Goal: Entertainment & Leisure: Consume media (video, audio)

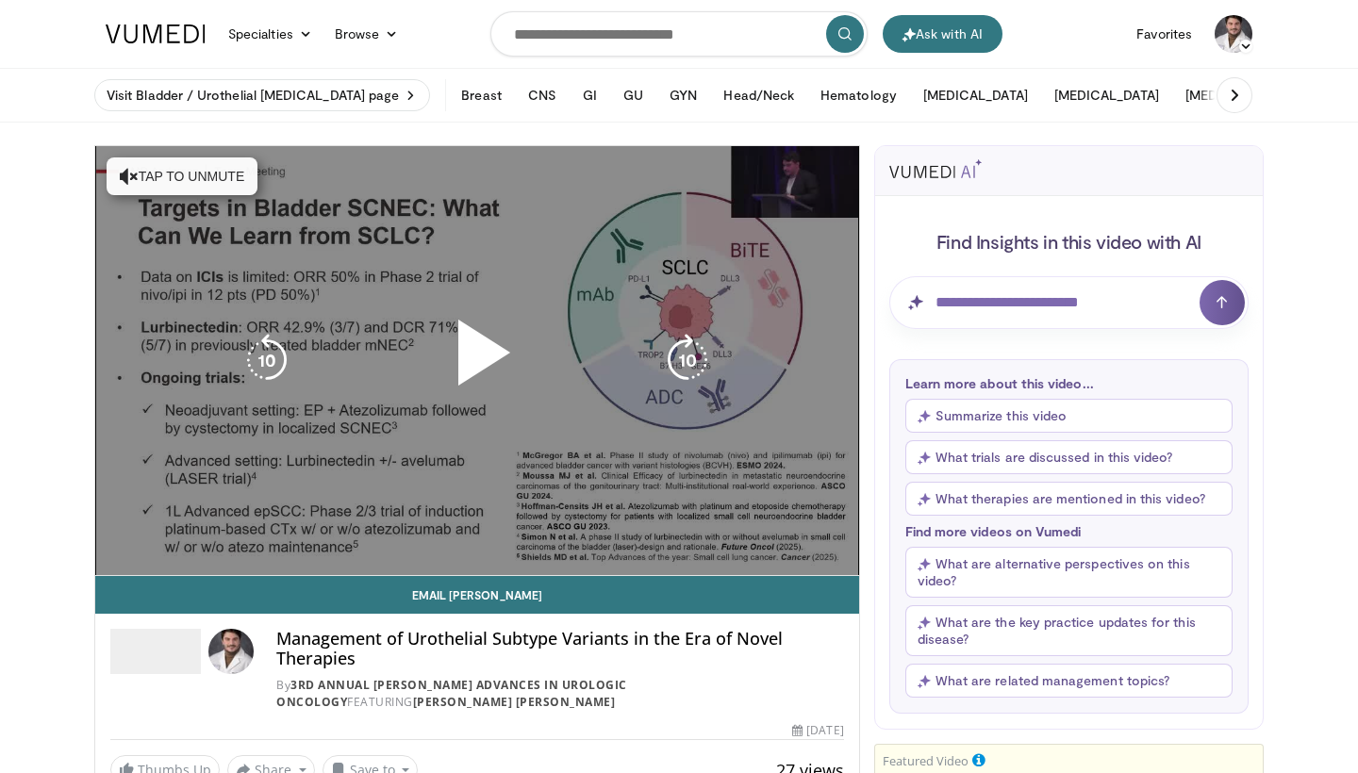
click at [156, 182] on button "Tap to unmute" at bounding box center [182, 176] width 151 height 38
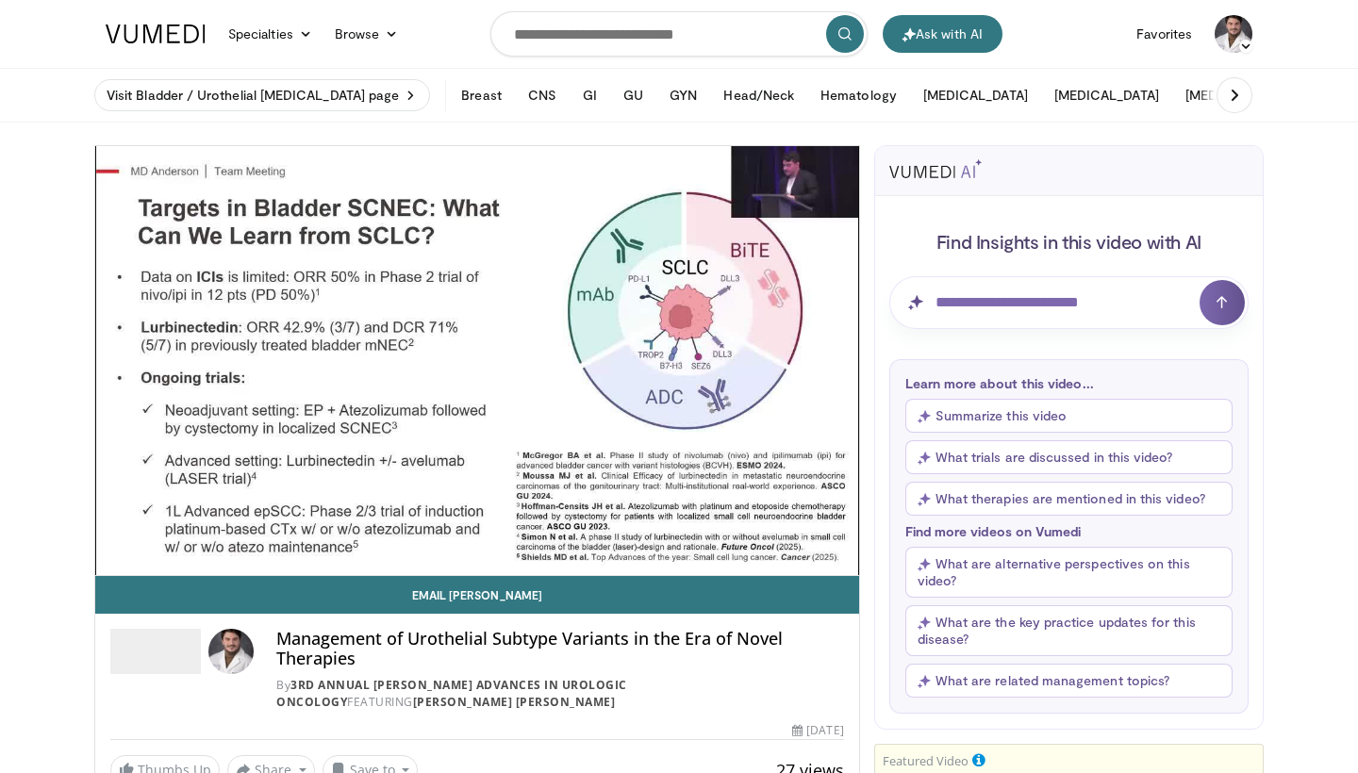
click at [477, 360] on span "Video Player" at bounding box center [477, 360] width 0 height 0
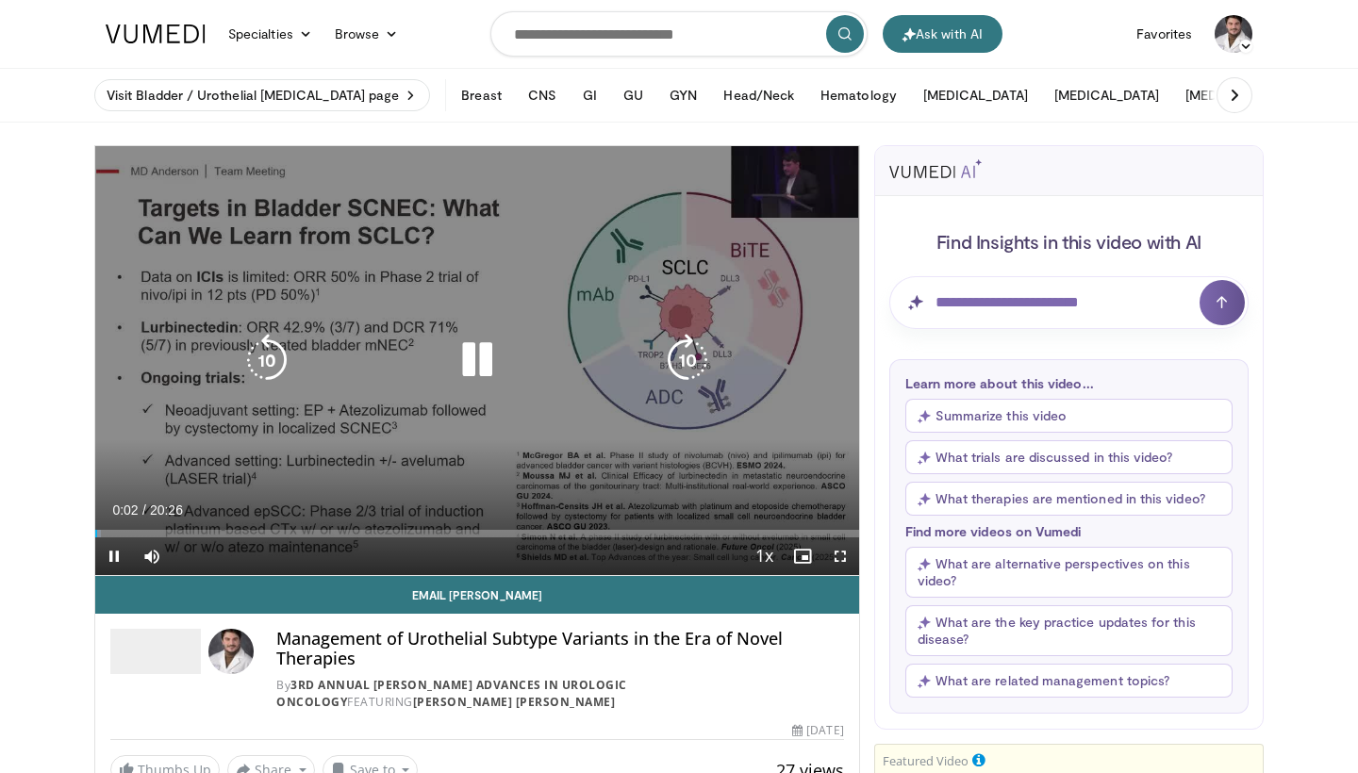
click at [481, 355] on icon "Video Player" at bounding box center [477, 360] width 53 height 53
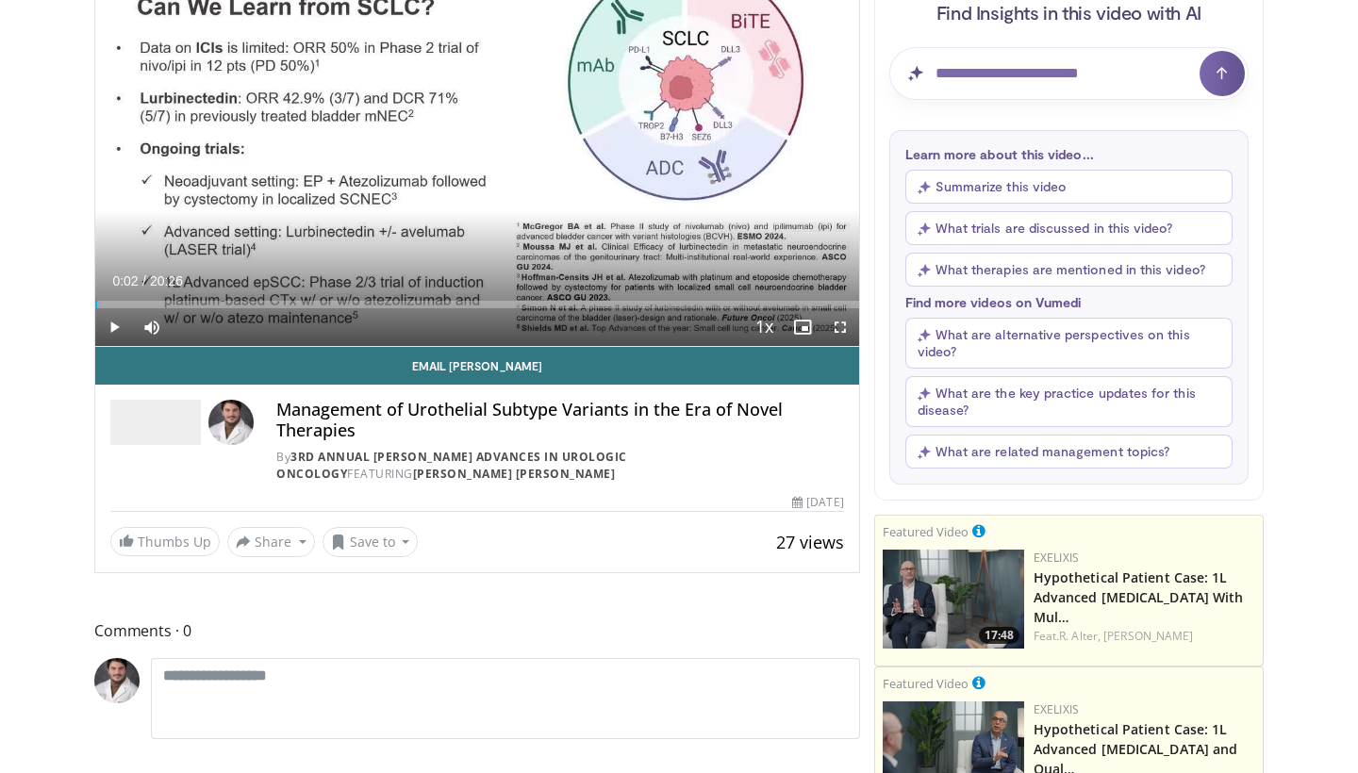
scroll to position [231, 0]
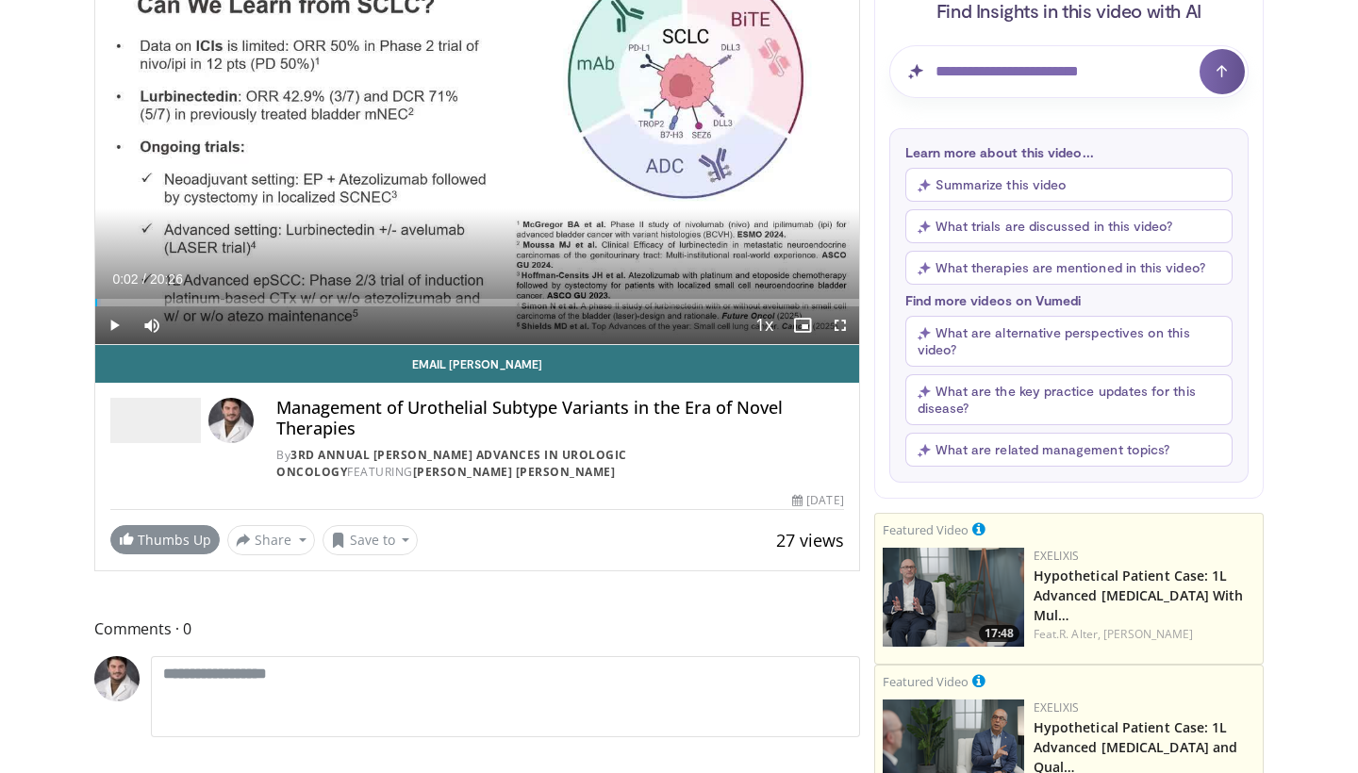
click at [164, 546] on link "Thumbs Up" at bounding box center [164, 539] width 109 height 29
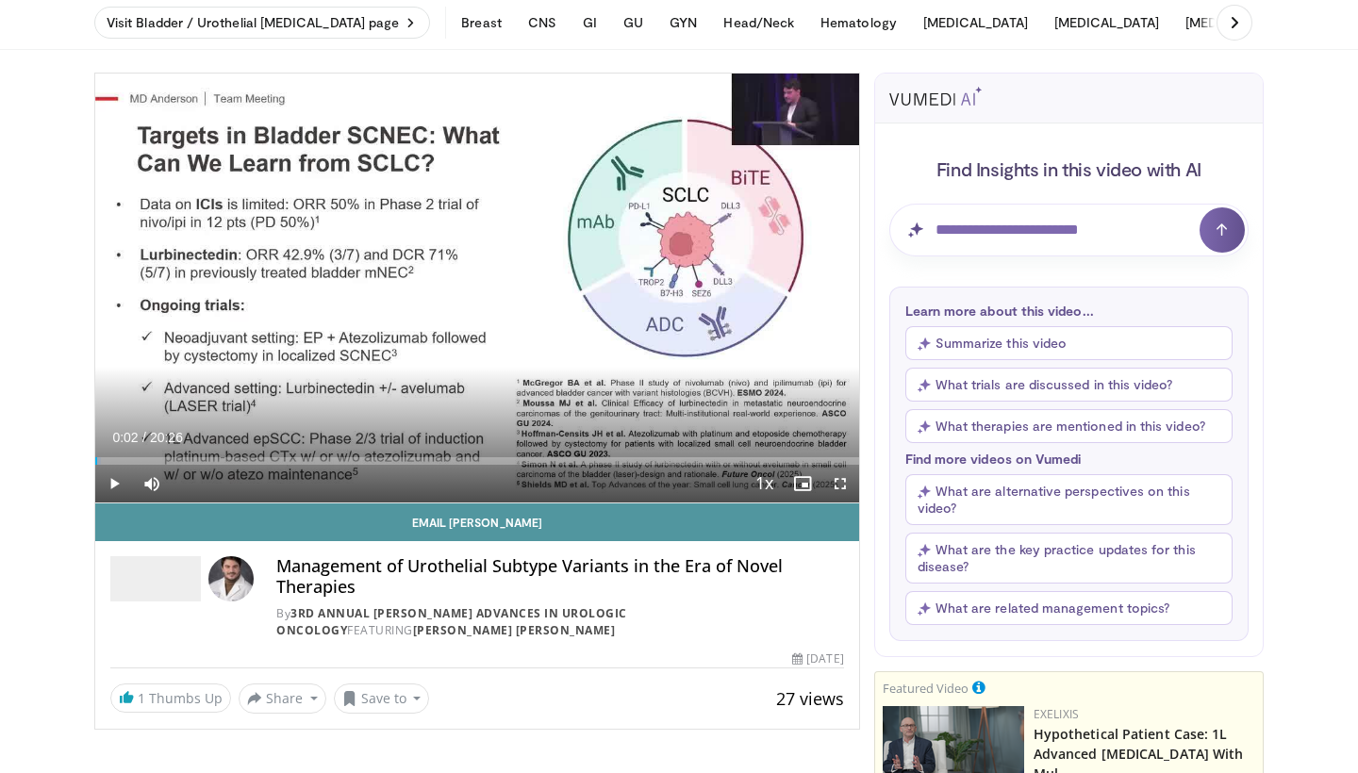
scroll to position [74, 0]
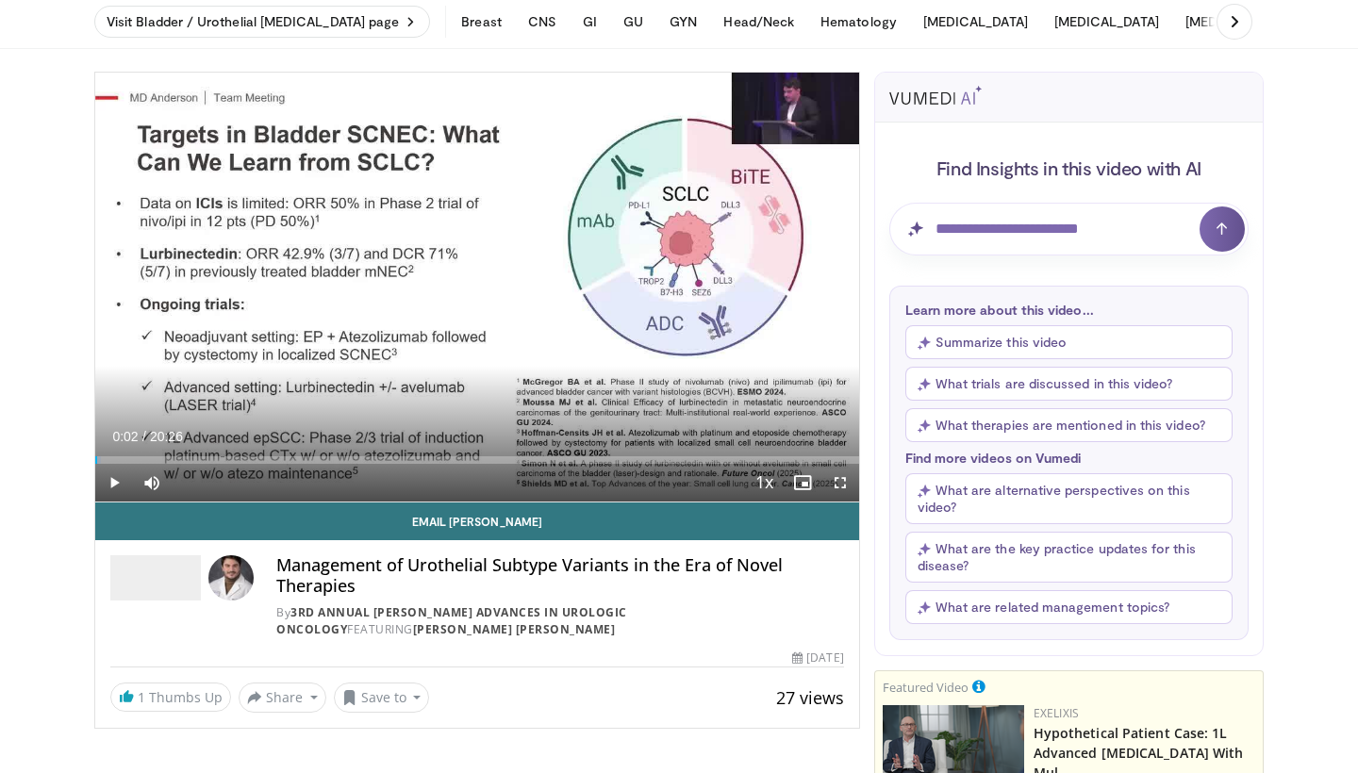
click at [235, 587] on img at bounding box center [230, 577] width 45 height 45
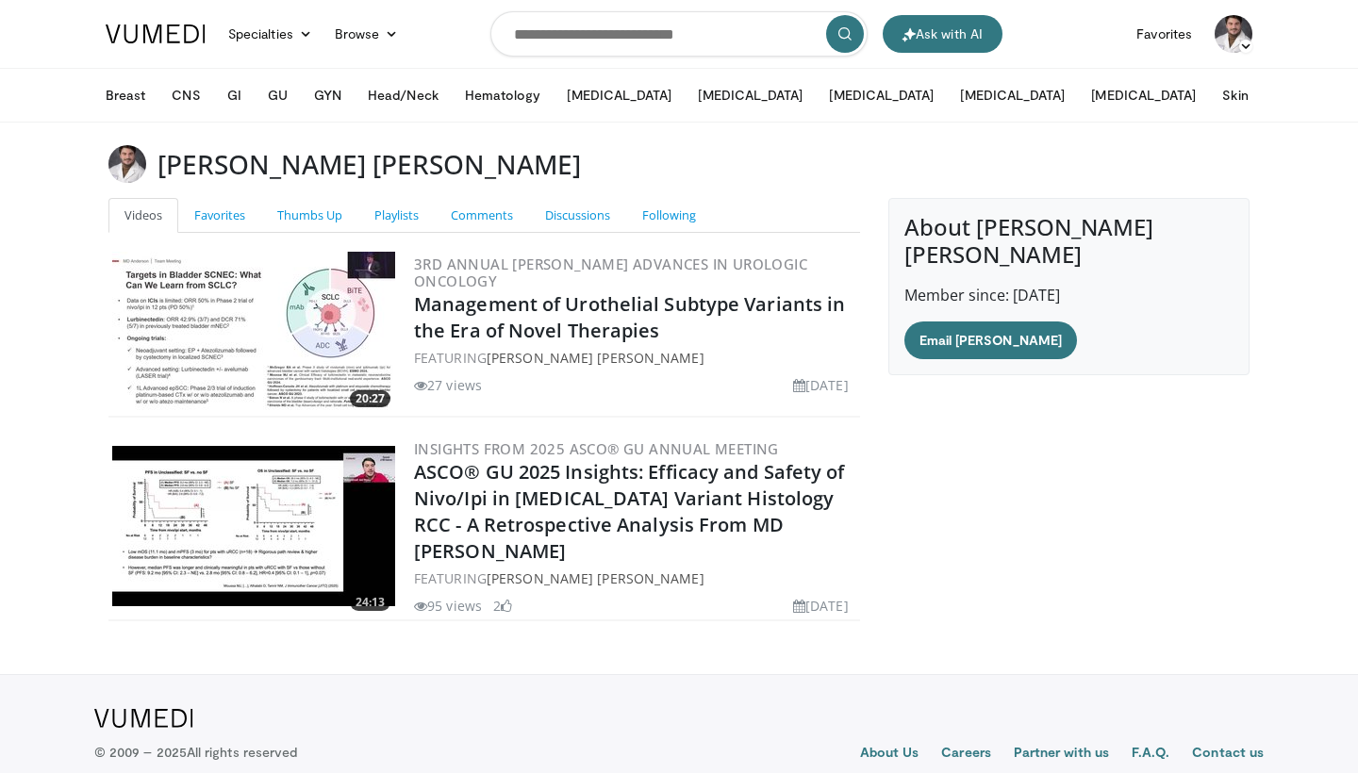
click at [242, 340] on img at bounding box center [253, 332] width 283 height 160
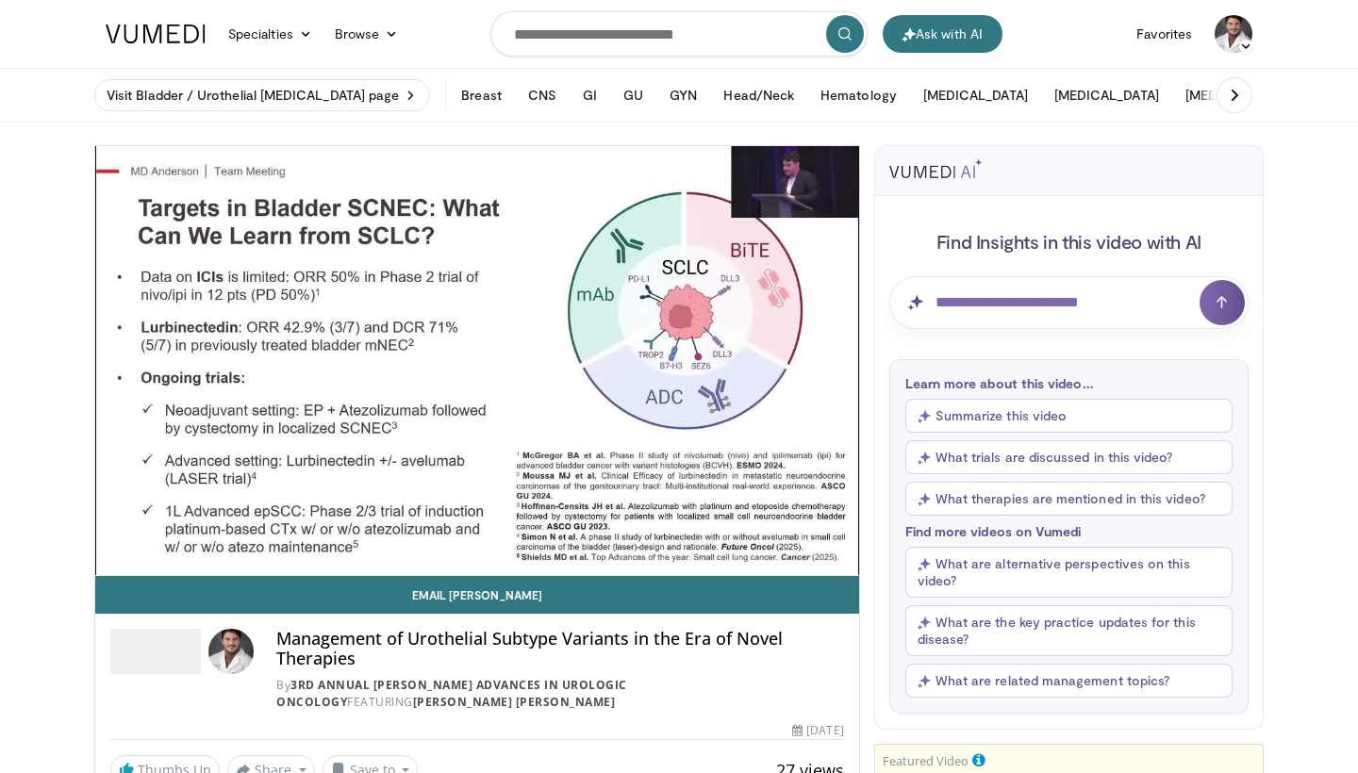
click at [477, 360] on span "Video Player" at bounding box center [477, 360] width 0 height 0
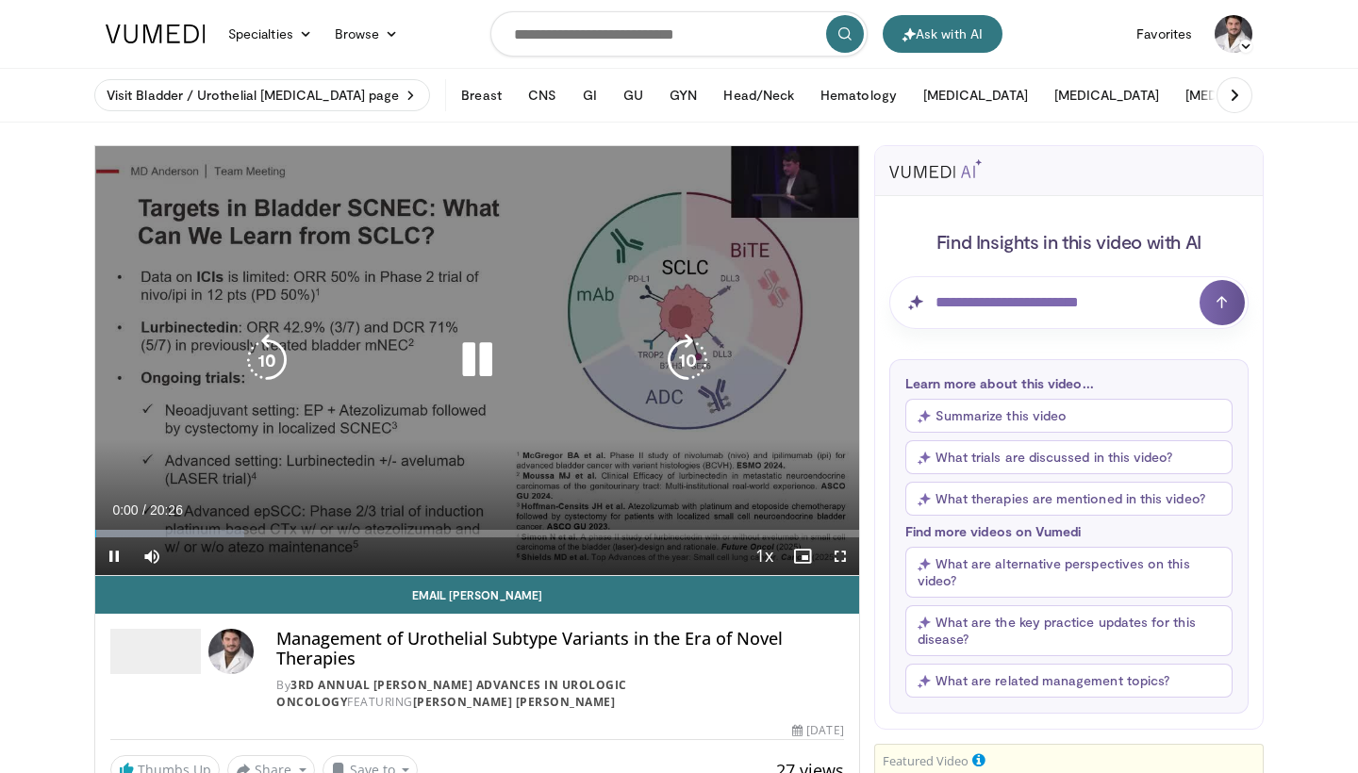
click at [496, 364] on icon "Video Player" at bounding box center [477, 360] width 53 height 53
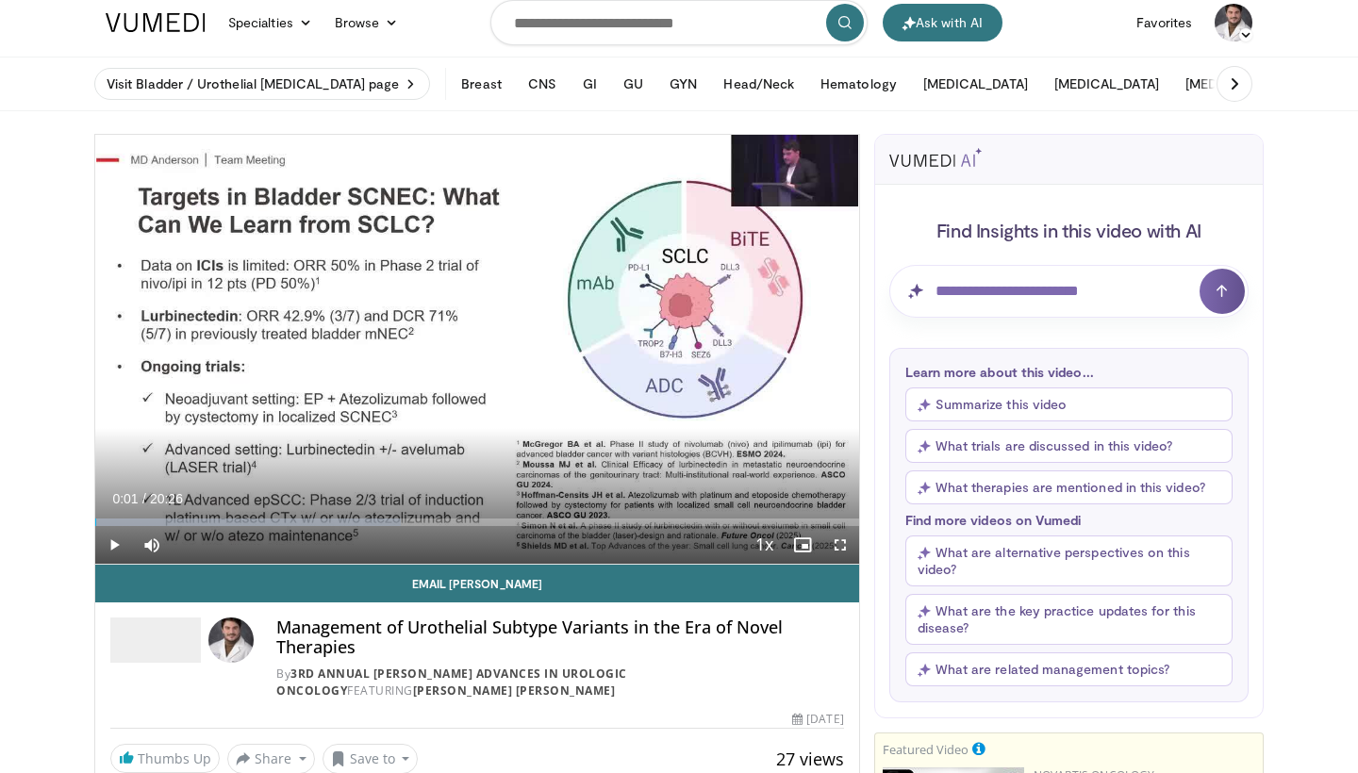
scroll to position [31, 0]
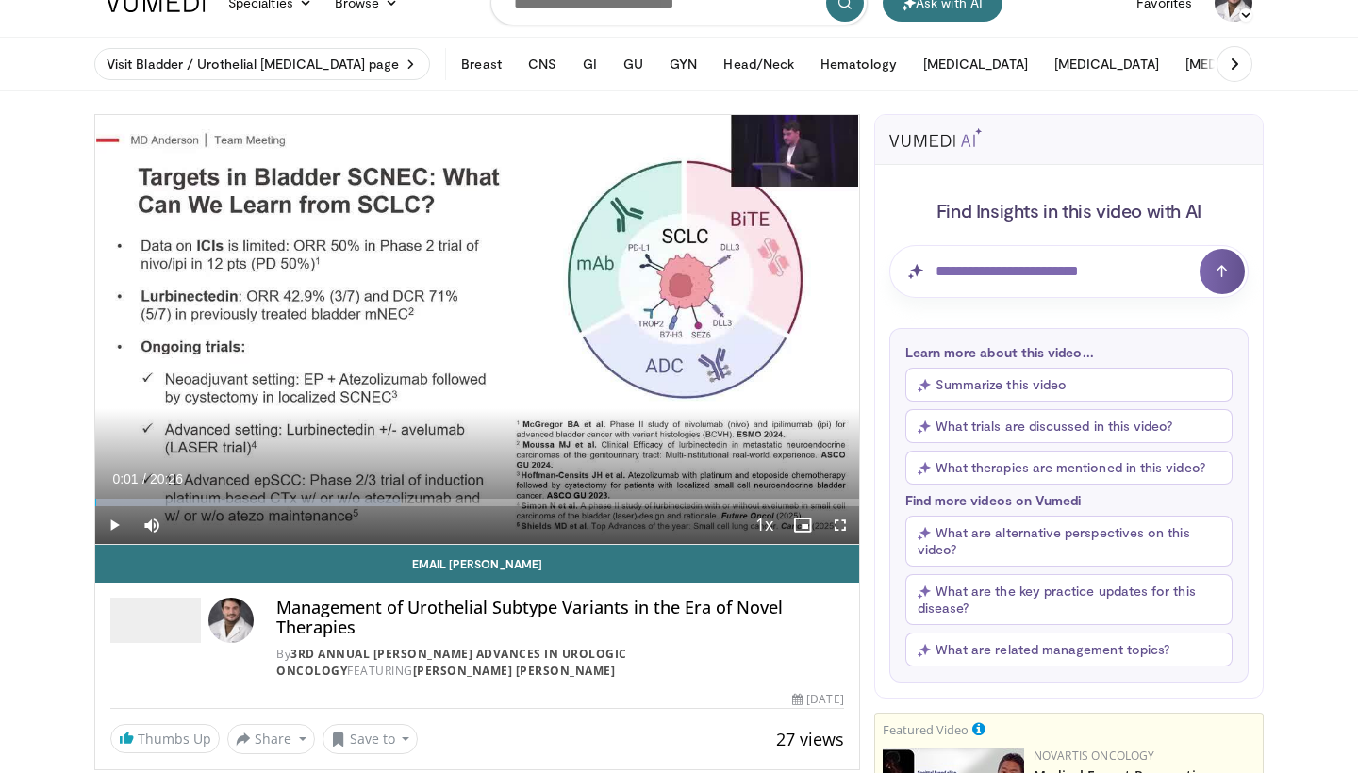
click at [188, 508] on div "Current Time 0:01 / Duration 20:26 Play Skip Backward Skip Forward Mute Loaded …" at bounding box center [477, 525] width 764 height 38
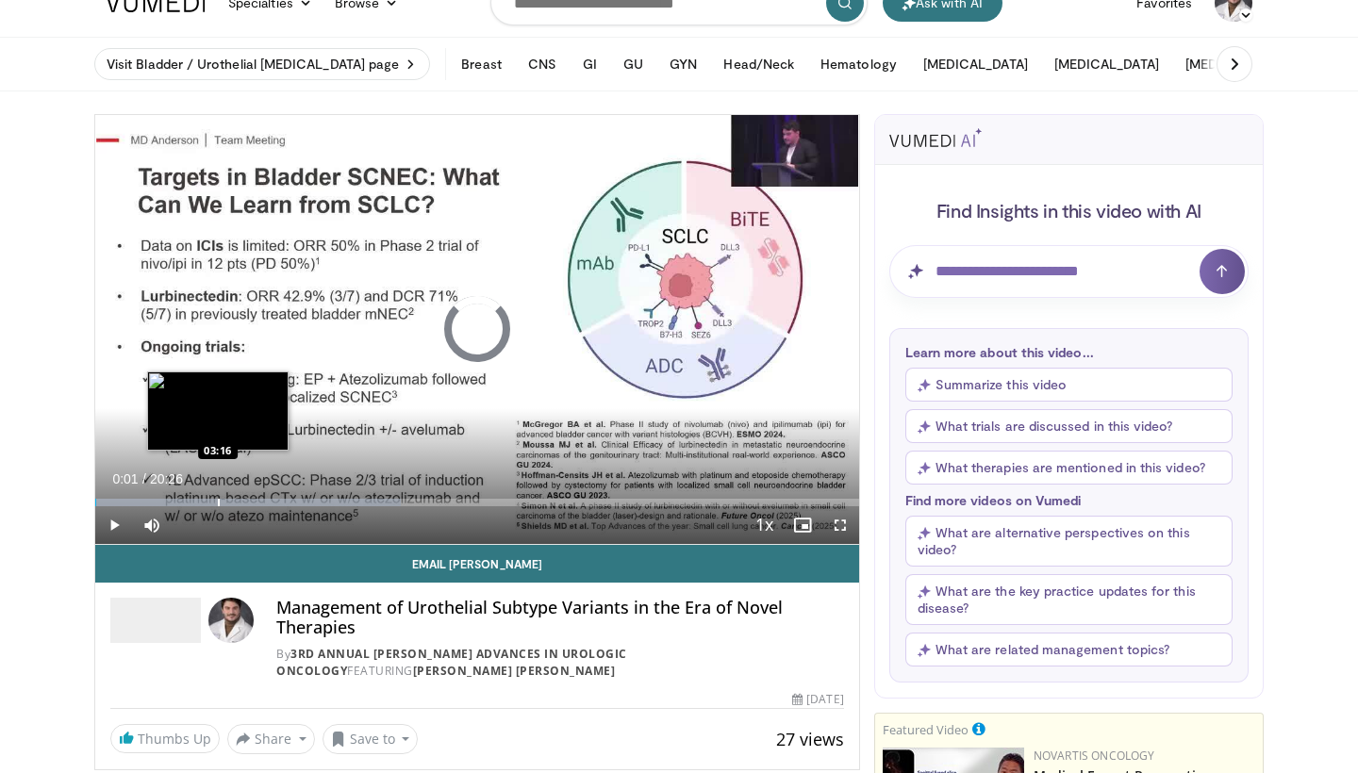
click at [218, 501] on div "Progress Bar" at bounding box center [219, 503] width 2 height 8
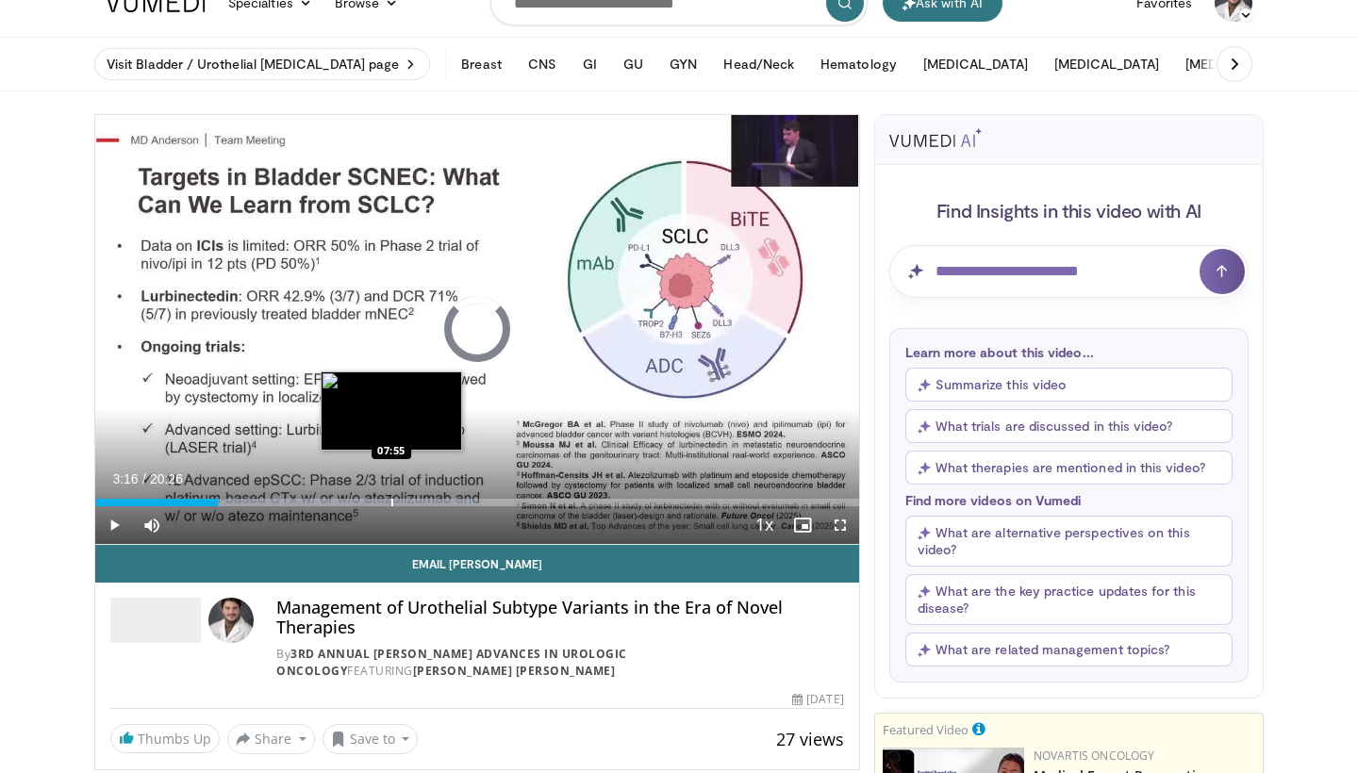
click at [391, 505] on div "Progress Bar" at bounding box center [392, 503] width 2 height 8
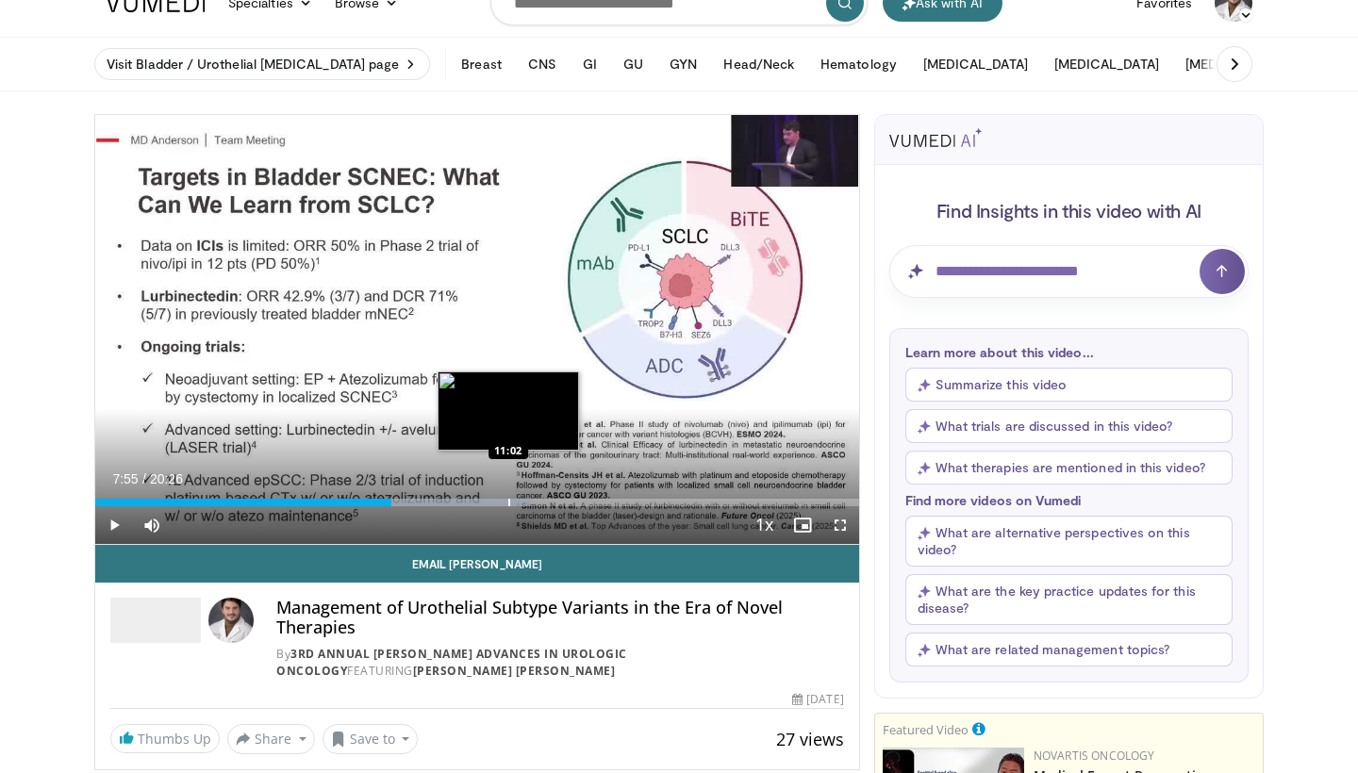
click at [507, 504] on div "Loaded : 57.09% 07:55 11:02" at bounding box center [477, 503] width 764 height 8
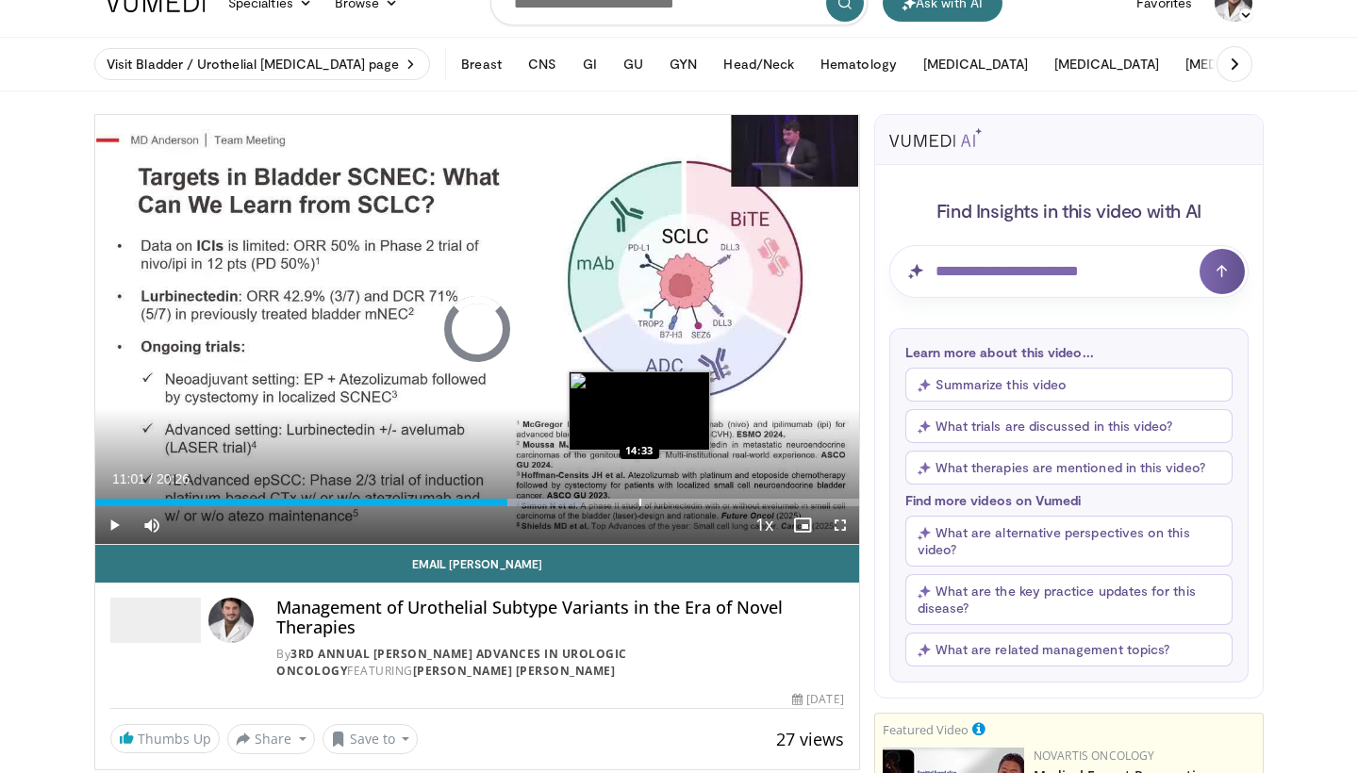
click at [639, 501] on div "Progress Bar" at bounding box center [640, 503] width 2 height 8
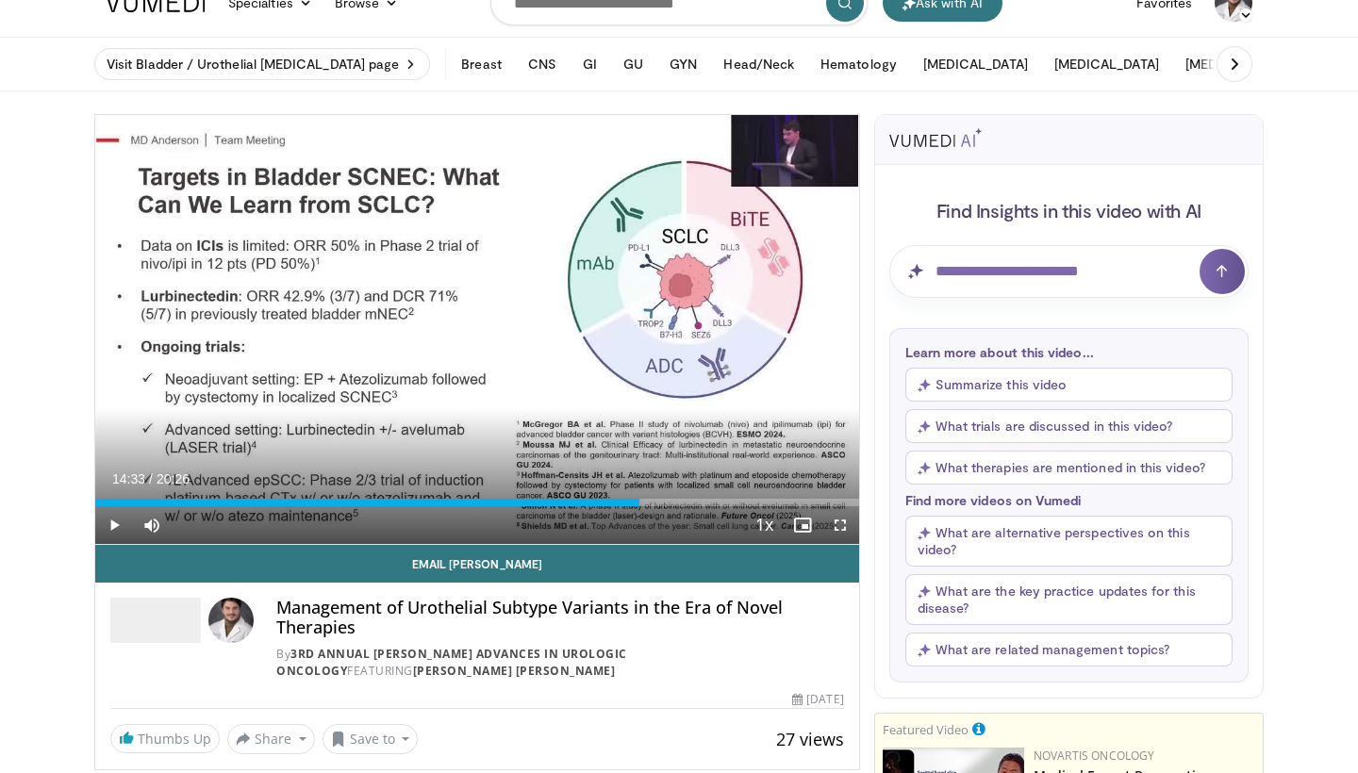
click at [736, 508] on div "Current Time 14:33 / Duration 20:26 Play Skip Backward Skip Forward Mute Loaded…" at bounding box center [477, 525] width 764 height 38
click at [712, 504] on div "Progress Bar" at bounding box center [713, 503] width 2 height 8
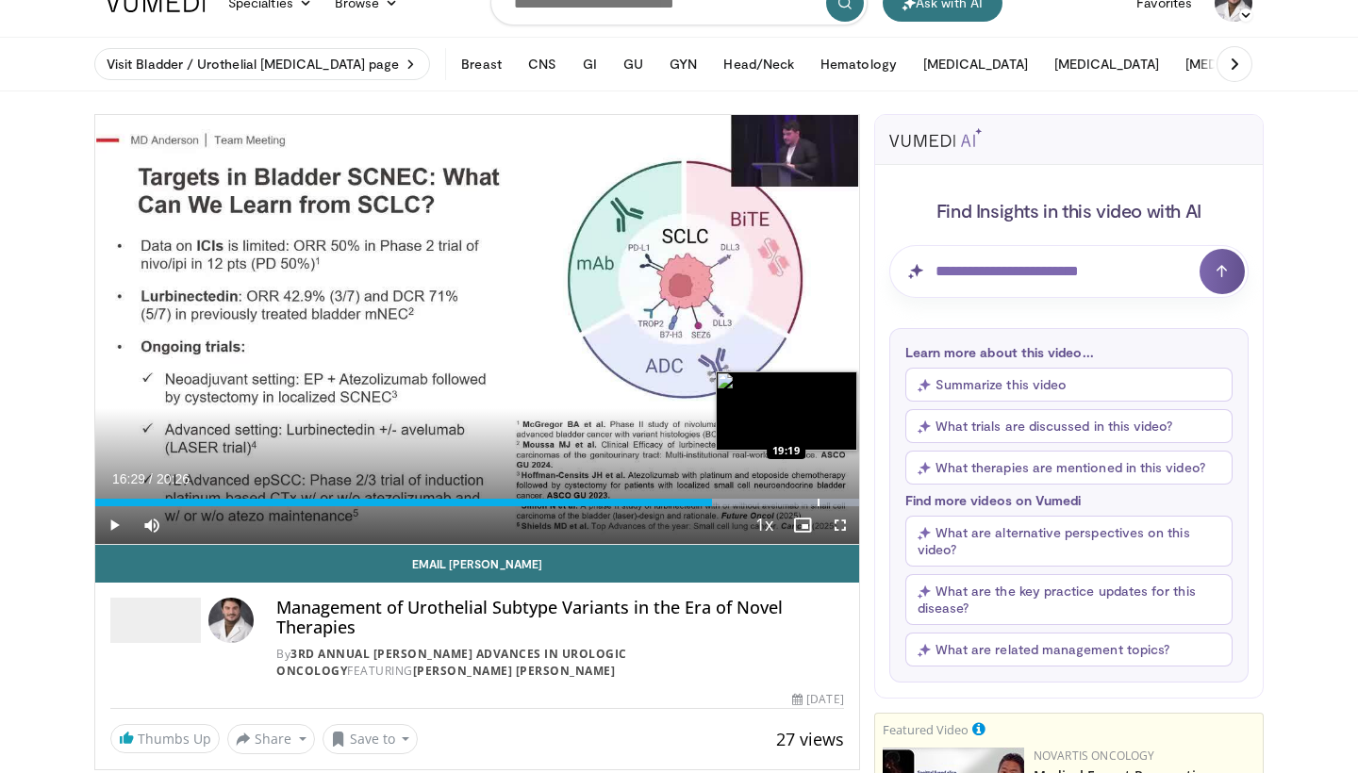
click at [817, 501] on div "Progress Bar" at bounding box center [818, 503] width 2 height 8
click at [839, 501] on div "Progress Bar" at bounding box center [840, 503] width 2 height 8
click at [848, 500] on div "Progress Bar" at bounding box center [849, 503] width 2 height 8
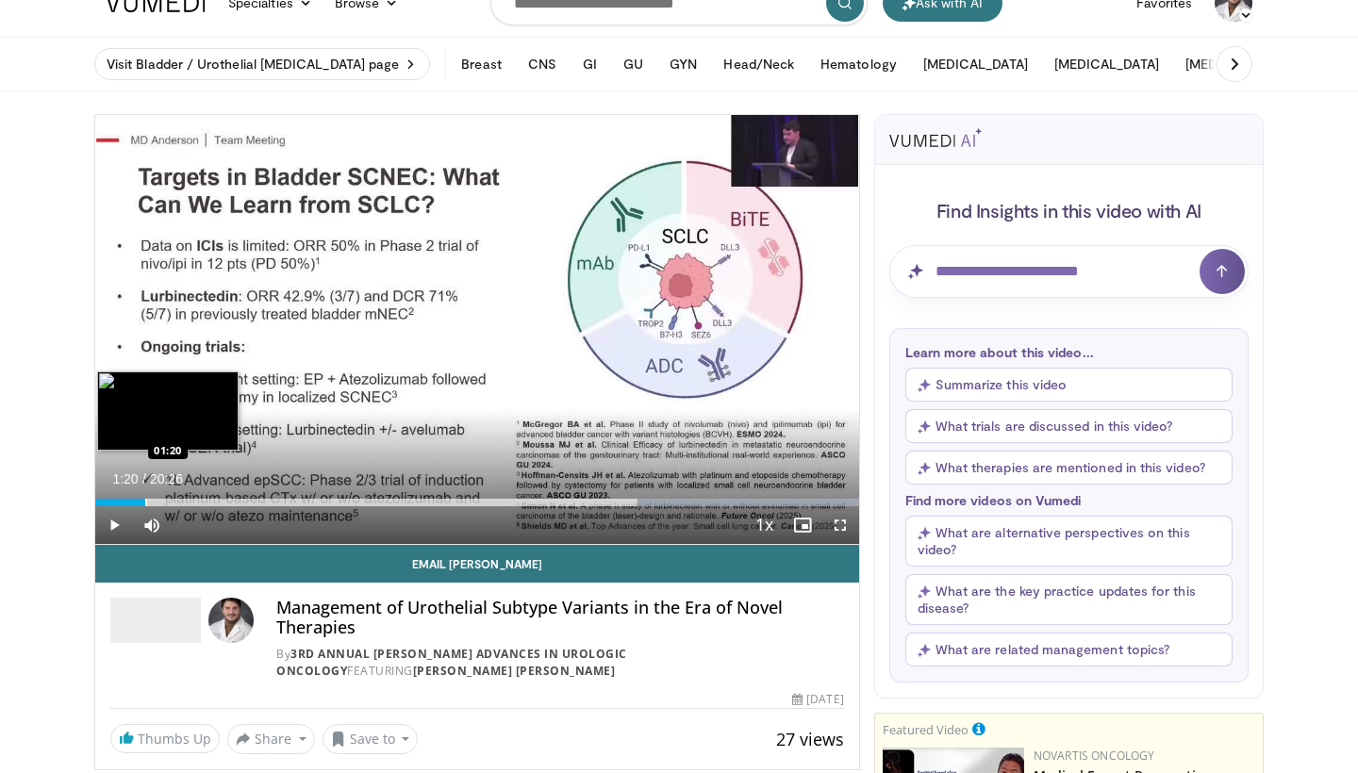
click at [145, 503] on div "Progress Bar" at bounding box center [146, 503] width 2 height 8
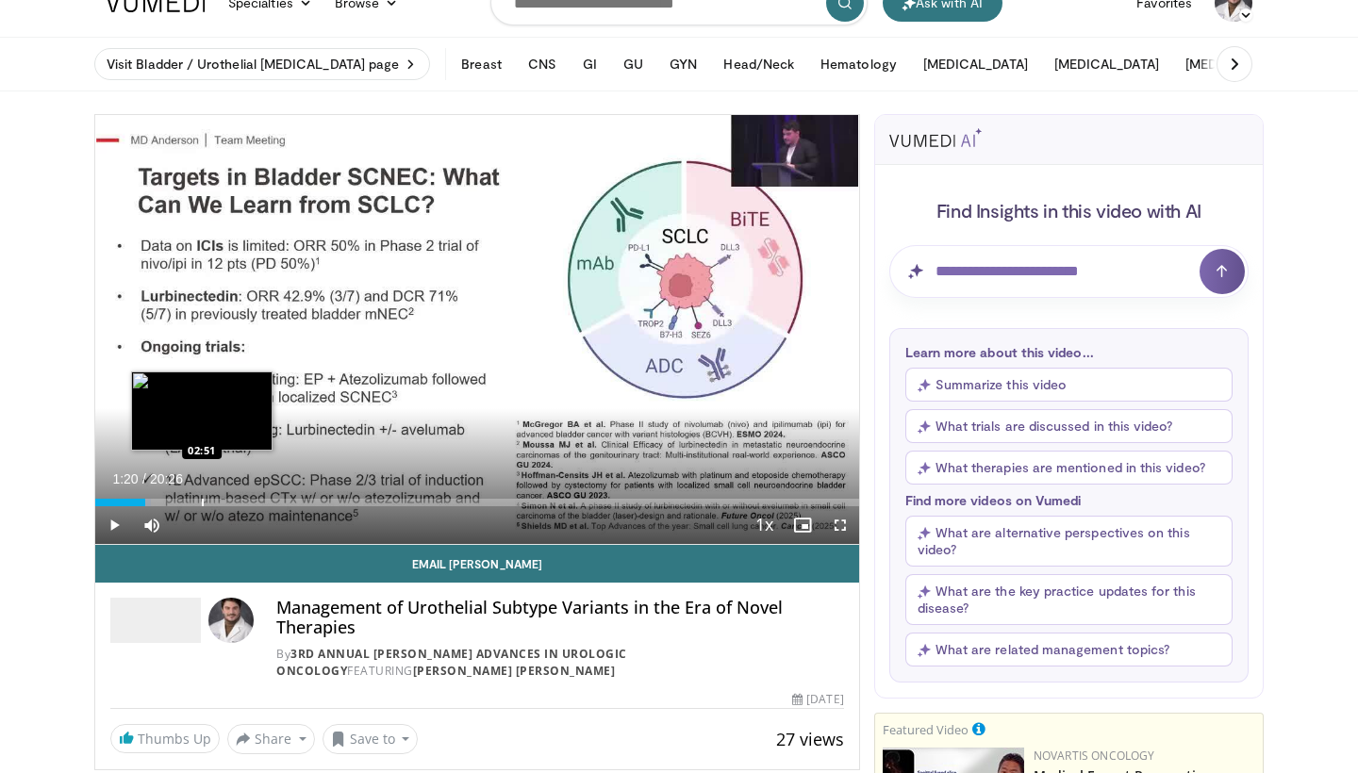
click at [202, 499] on div "Progress Bar" at bounding box center [203, 503] width 2 height 8
click at [104, 501] on div "Progress Bar" at bounding box center [105, 503] width 2 height 8
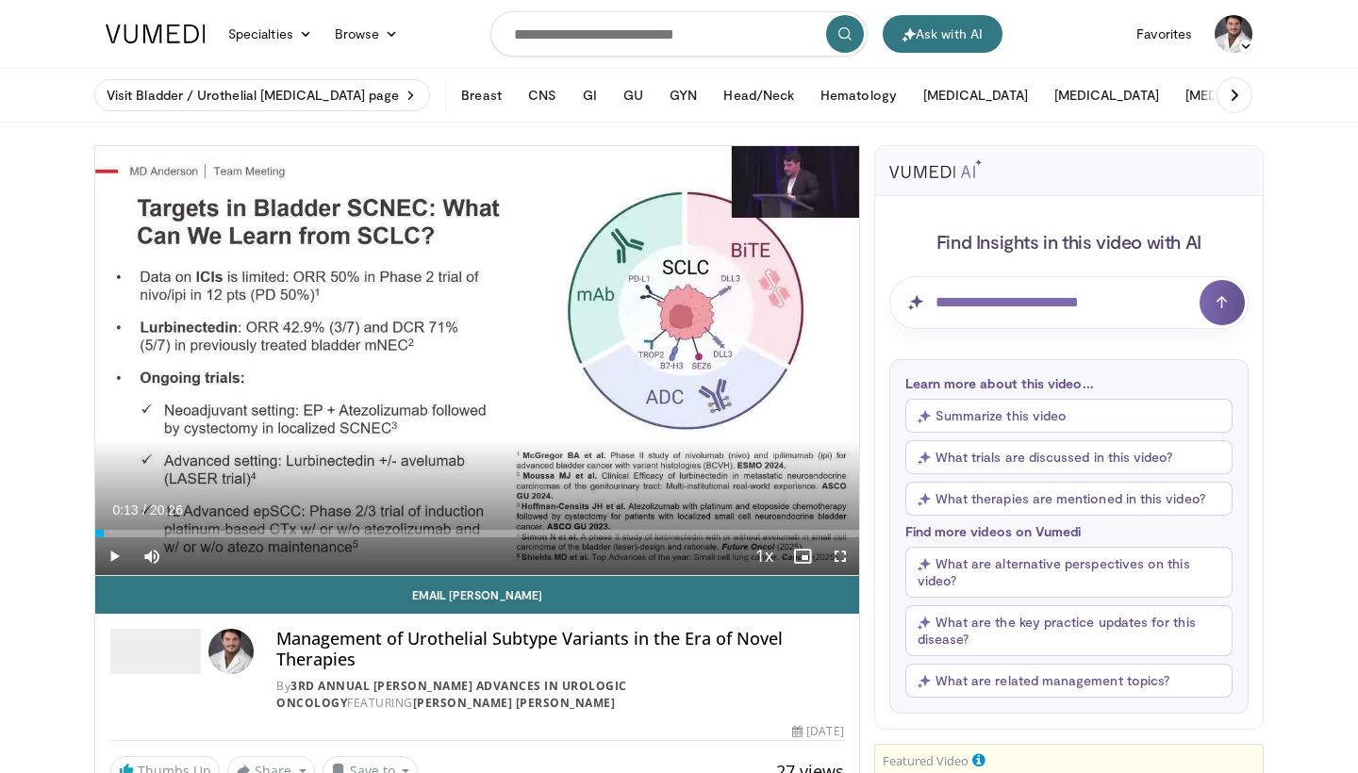
scroll to position [0, 0]
